Goal: Task Accomplishment & Management: Complete application form

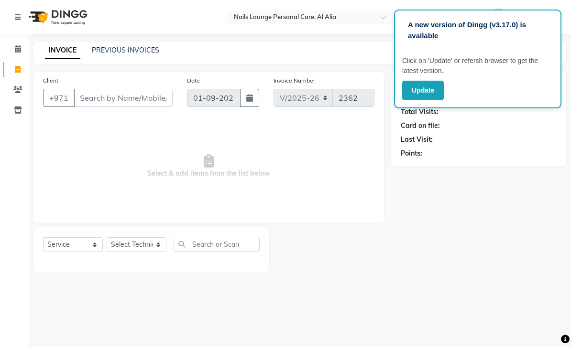
select select "6884"
select select "service"
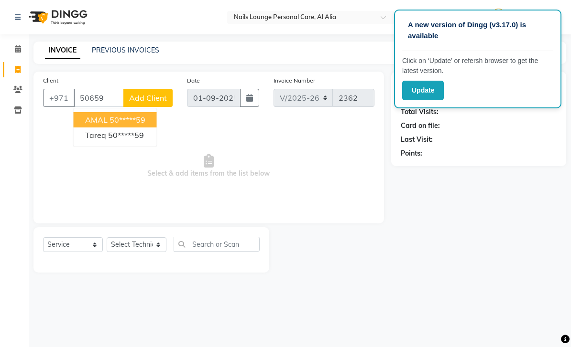
click at [129, 135] on ngb-highlight "50*****59" at bounding box center [126, 135] width 36 height 10
type input "50*****59"
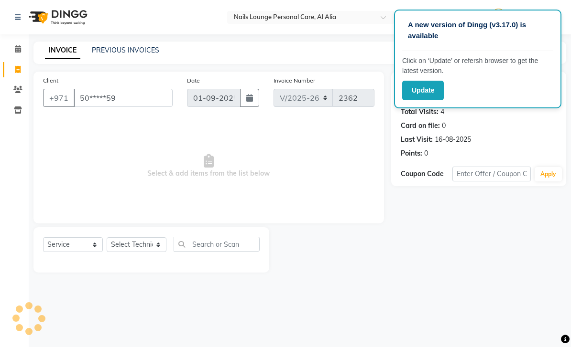
click at [5, 55] on link "Calendar" at bounding box center [14, 50] width 23 height 16
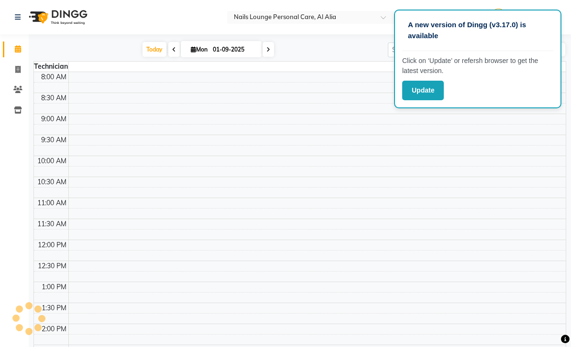
scroll to position [327, 0]
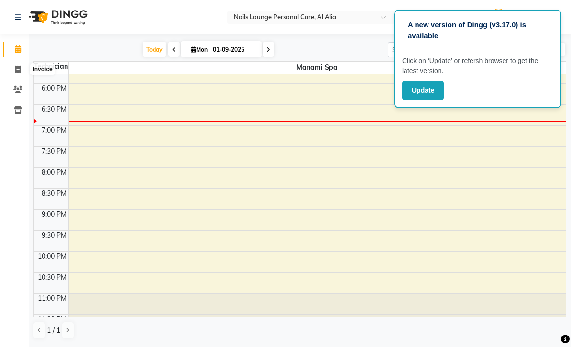
click at [24, 69] on span at bounding box center [18, 70] width 17 height 11
select select "service"
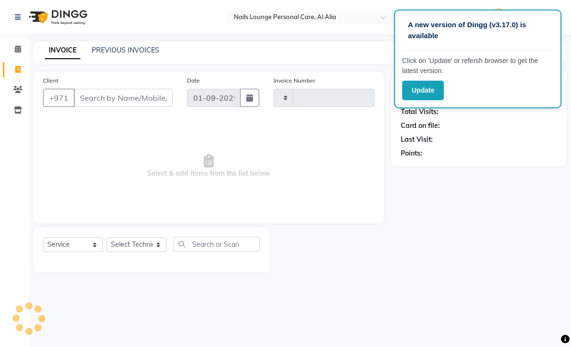
type input "2362"
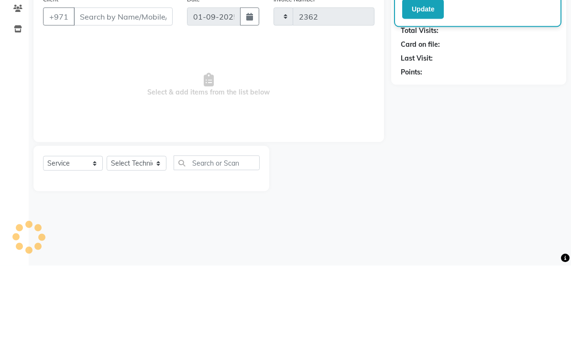
select select "6884"
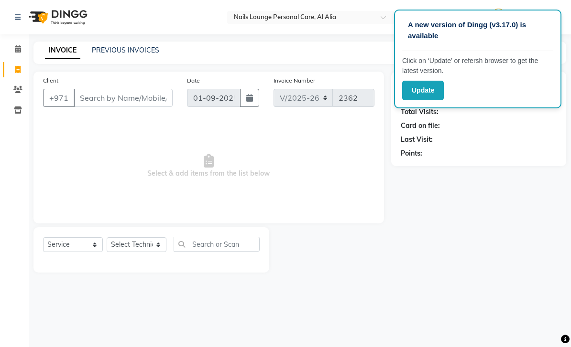
click at [427, 95] on button "Update" at bounding box center [423, 91] width 42 height 20
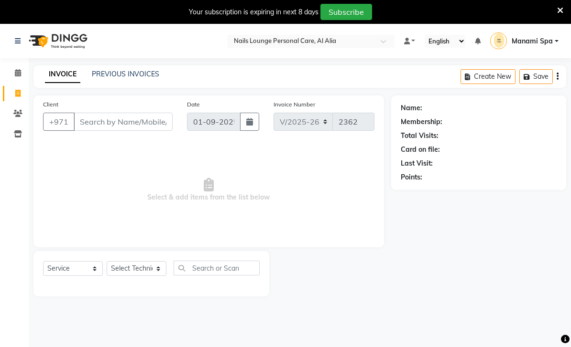
select select "6884"
select select "service"
click at [559, 14] on icon at bounding box center [560, 10] width 6 height 9
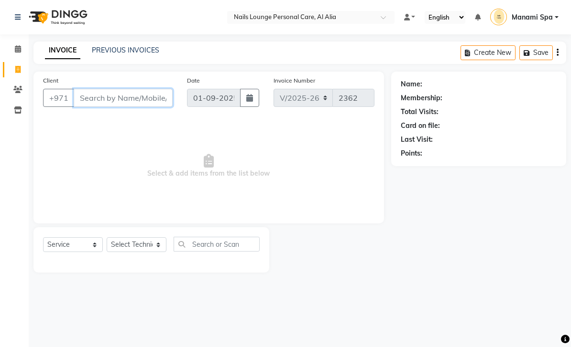
click at [159, 102] on input "Client" at bounding box center [123, 98] width 99 height 18
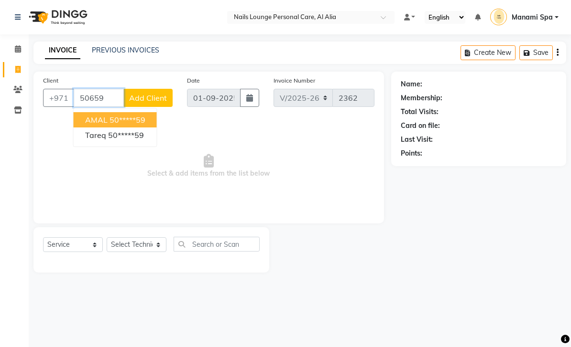
click at [130, 137] on ngb-highlight "50*****59" at bounding box center [126, 135] width 36 height 10
type input "50*****59"
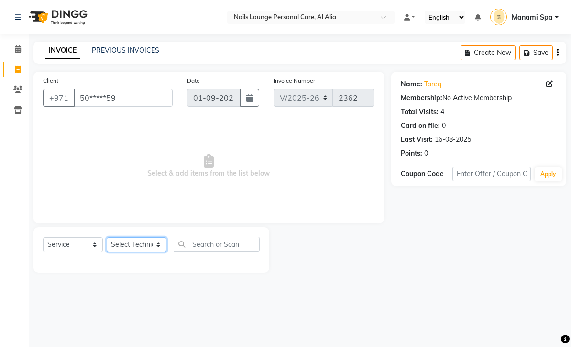
click at [159, 249] on select "Select Technician [PERSON_NAME] [PERSON_NAME] [PERSON_NAME] Spa Manami Spa 2 [P…" at bounding box center [137, 245] width 60 height 15
select select "87540"
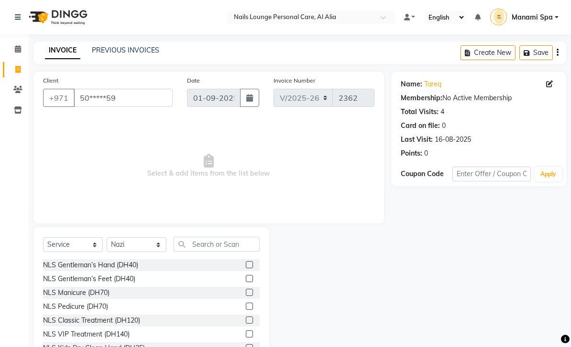
click at [117, 264] on div "NLS Gentleman’s Hand (DH40)" at bounding box center [90, 265] width 95 height 10
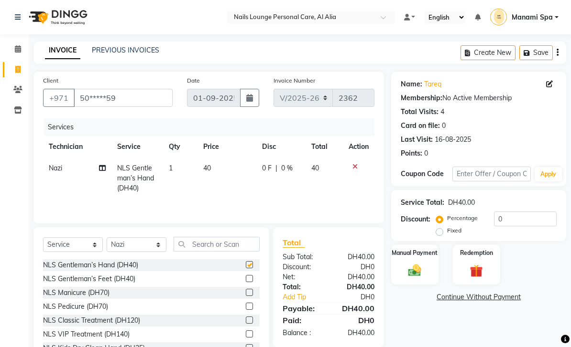
checkbox input "false"
click at [160, 247] on select "Select Technician [PERSON_NAME] [PERSON_NAME] [PERSON_NAME] Spa Manami Spa 2 [P…" at bounding box center [137, 245] width 60 height 15
select select "53951"
click at [120, 281] on div "NLS Gentleman’s Feet (DH40)" at bounding box center [89, 279] width 92 height 10
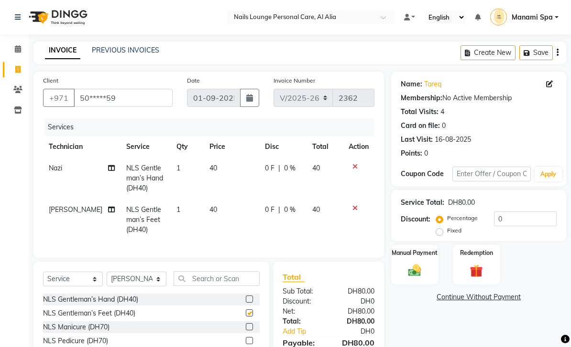
checkbox input "false"
click at [161, 280] on select "Select Technician [PERSON_NAME] [PERSON_NAME] [PERSON_NAME] Spa Manami Spa 2 [P…" at bounding box center [137, 279] width 60 height 15
select select "89757"
click at [245, 272] on input "text" at bounding box center [216, 278] width 86 height 15
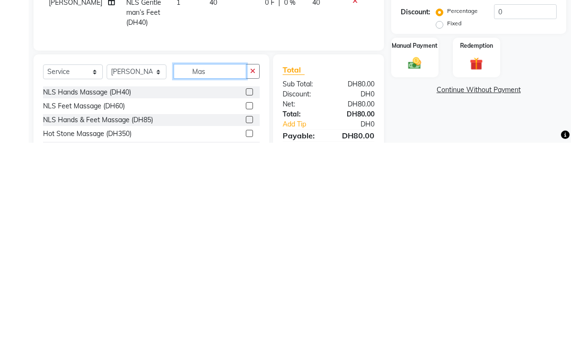
type input "Mas"
click at [250, 321] on label at bounding box center [249, 324] width 7 height 7
click at [250, 322] on input "checkbox" at bounding box center [249, 325] width 6 height 6
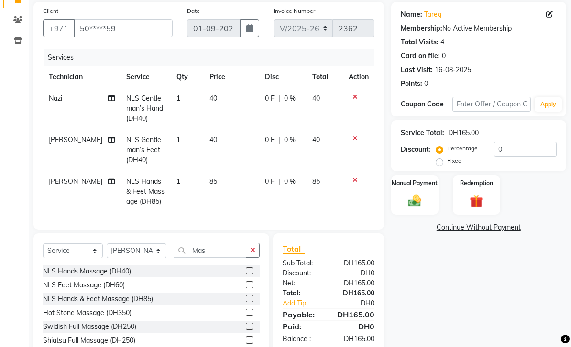
checkbox input "false"
click at [417, 202] on img at bounding box center [414, 201] width 21 height 15
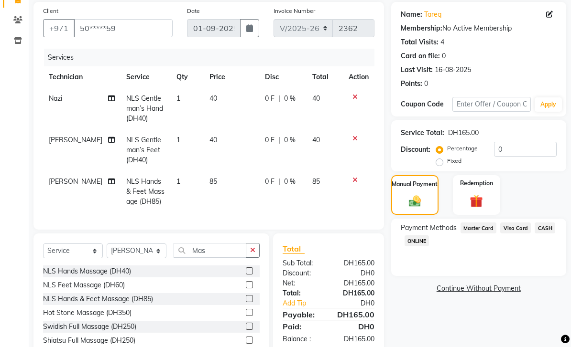
click at [514, 228] on span "Visa Card" at bounding box center [515, 228] width 31 height 11
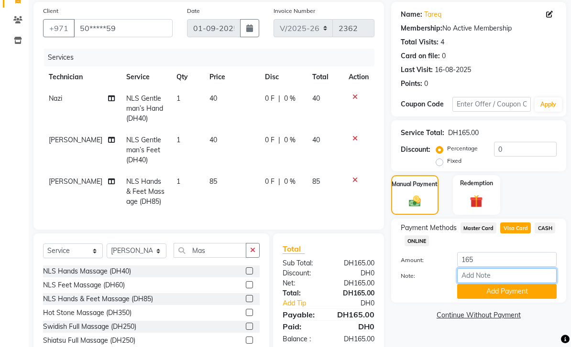
click at [489, 273] on input "Note:" at bounding box center [506, 276] width 99 height 15
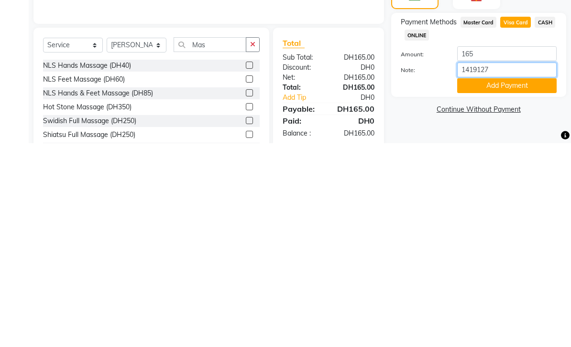
type input "14191275"
click at [501, 283] on button "Add Payment" at bounding box center [506, 290] width 99 height 15
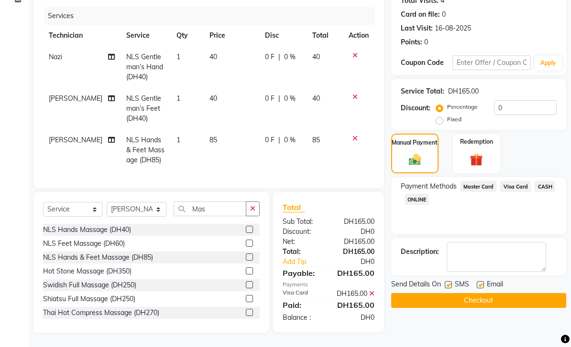
click at [487, 300] on button "Checkout" at bounding box center [478, 300] width 175 height 15
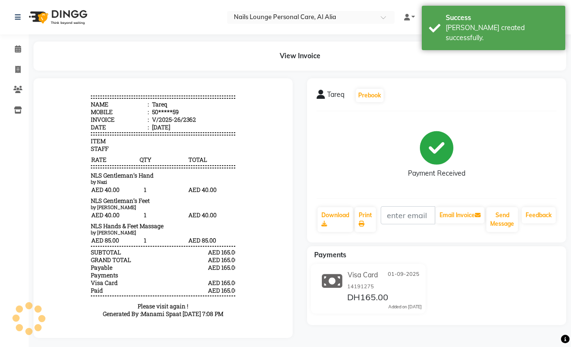
scroll to position [14, 0]
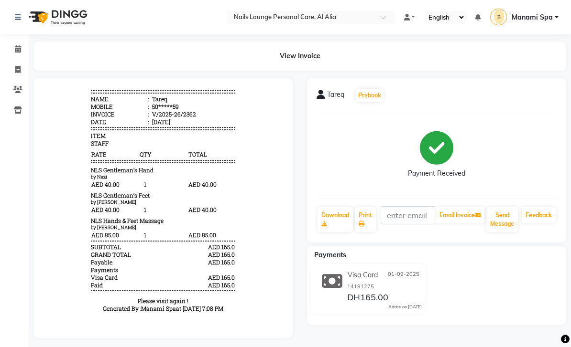
click at [18, 68] on icon at bounding box center [17, 69] width 5 height 7
select select "service"
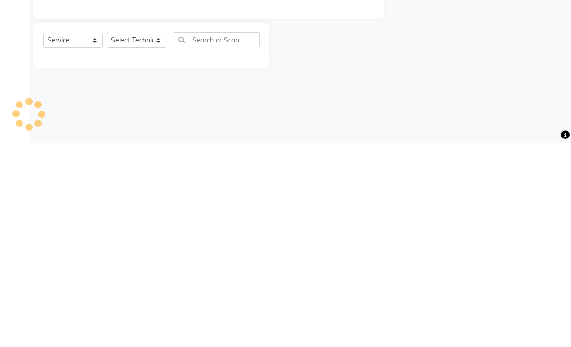
type input "2363"
select select "6884"
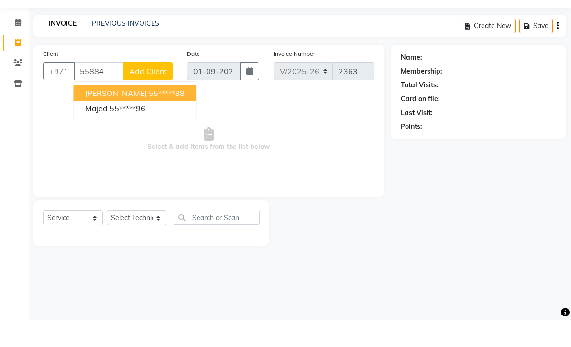
click at [141, 130] on ngb-highlight "55*****96" at bounding box center [127, 135] width 36 height 10
type input "55*****96"
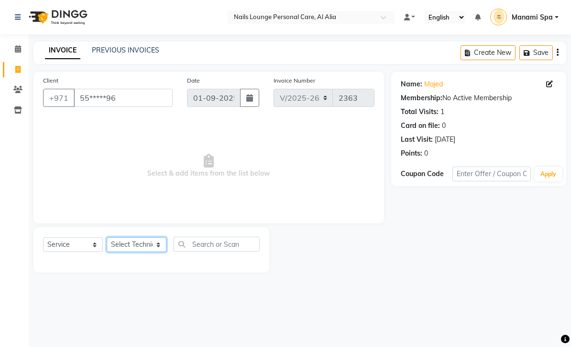
click at [157, 241] on select "Select Technician [PERSON_NAME] [PERSON_NAME] [PERSON_NAME] Spa Manami Spa 2 [P…" at bounding box center [137, 245] width 60 height 15
select select "71417"
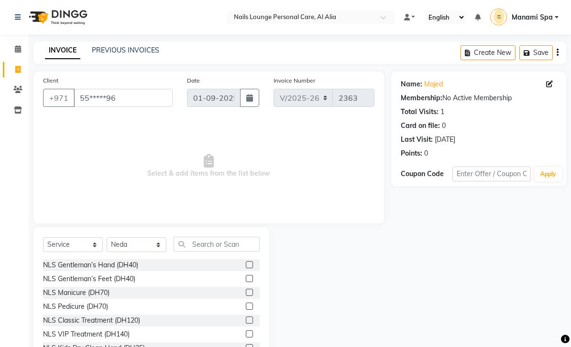
click at [125, 334] on div "NLS VIP Treatment (DH140)" at bounding box center [86, 335] width 87 height 10
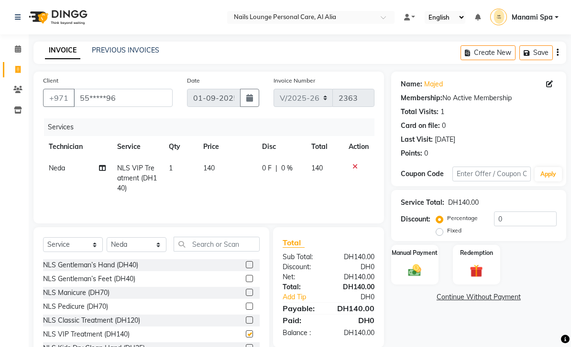
checkbox input "false"
click at [102, 171] on icon at bounding box center [102, 168] width 7 height 7
select select "71417"
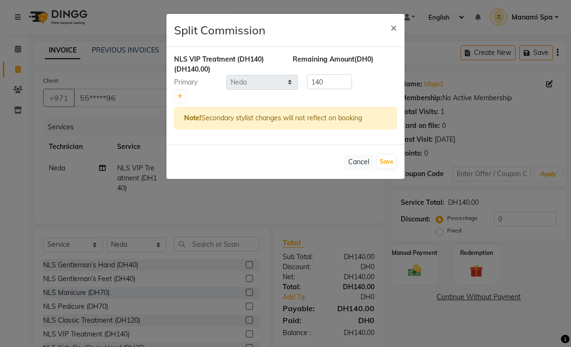
click at [184, 99] on link at bounding box center [180, 96] width 10 height 11
type input "70"
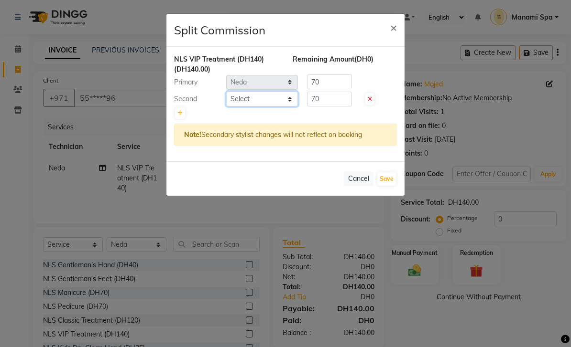
click at [287, 102] on select "Select [PERSON_NAME] [PERSON_NAME] [PERSON_NAME] Spa Manami Spa 2 [PERSON_NAME]…" at bounding box center [262, 99] width 72 height 15
select select "53950"
click at [385, 183] on button "Save" at bounding box center [386, 179] width 19 height 13
select select "Select"
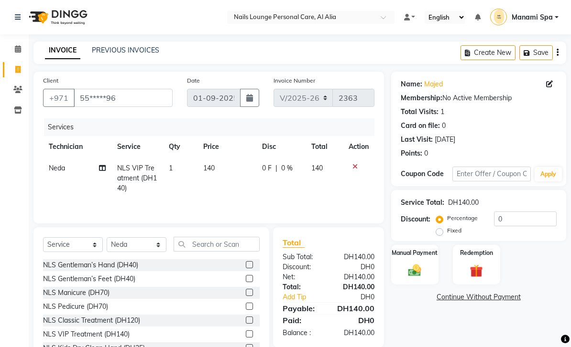
click at [408, 270] on img at bounding box center [414, 270] width 21 height 15
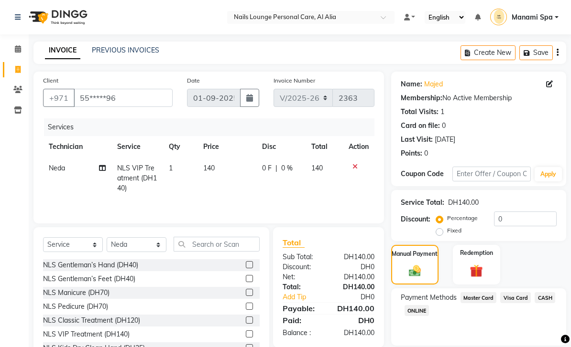
click at [514, 298] on span "Visa Card" at bounding box center [515, 297] width 31 height 11
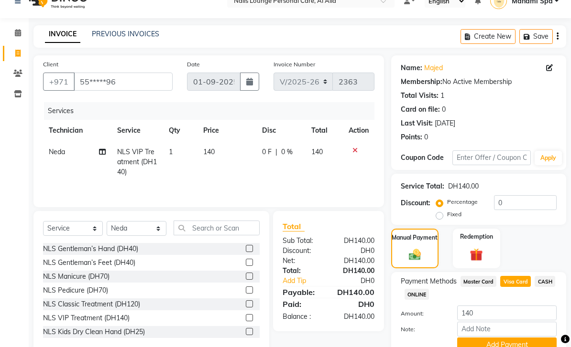
scroll to position [30, 0]
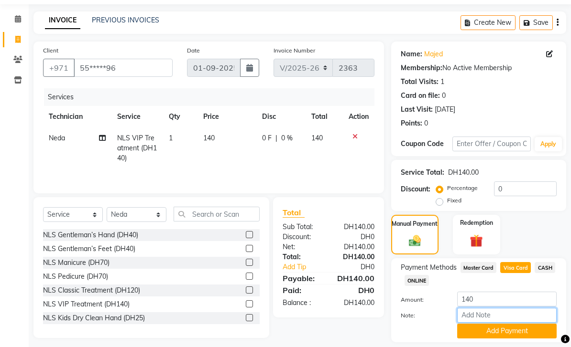
click at [492, 320] on input "Note:" at bounding box center [506, 315] width 99 height 15
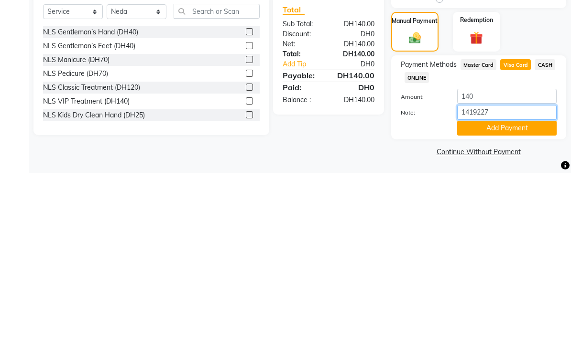
type input "14192274"
click at [491, 295] on button "Add Payment" at bounding box center [506, 302] width 99 height 15
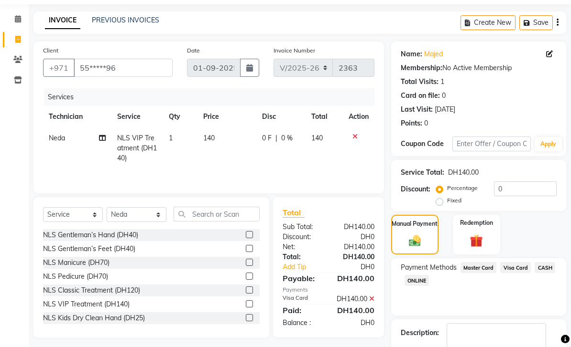
scroll to position [57, 0]
